Goal: Information Seeking & Learning: Learn about a topic

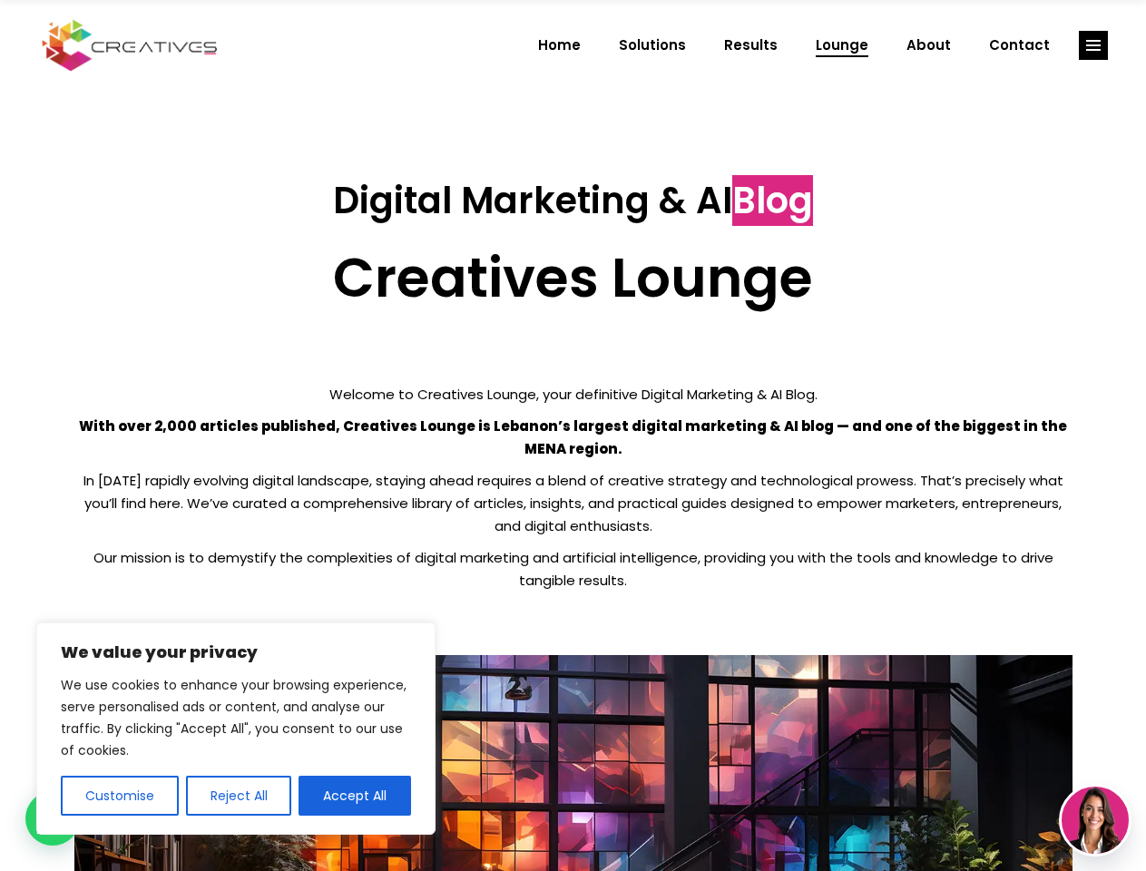
click at [572, 435] on p "With over 2,000 articles published, Creatives Lounge is Lebanon’s largest digit…" at bounding box center [573, 436] width 998 height 45
click at [119, 795] on button "Customise" at bounding box center [120, 795] width 118 height 40
click at [0, 0] on div at bounding box center [0, 0] width 0 height 0
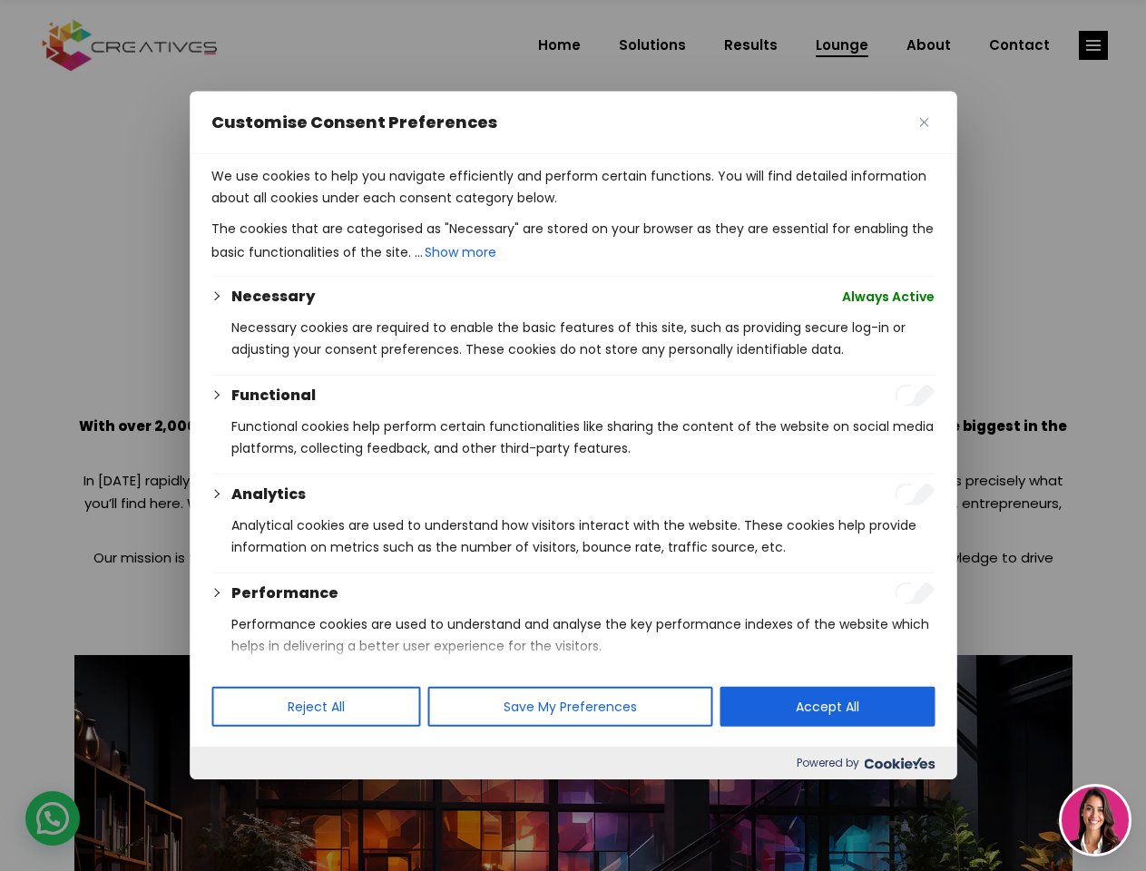
click at [1093, 45] on div at bounding box center [573, 435] width 1146 height 871
click at [1095, 820] on img at bounding box center [1094, 819] width 67 height 67
